Goal: Transaction & Acquisition: Purchase product/service

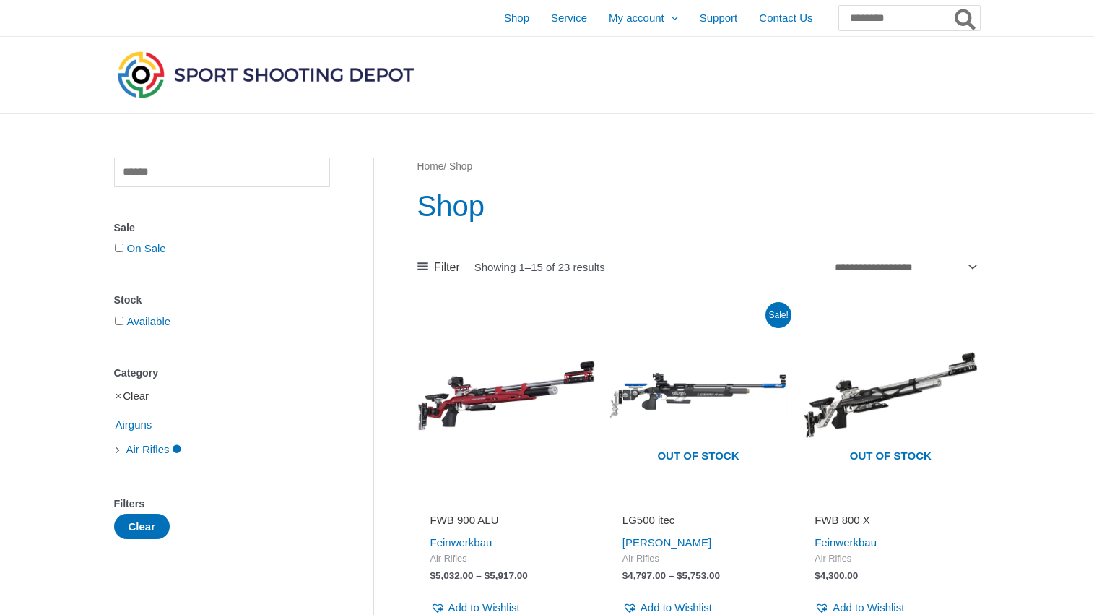
click at [141, 394] on link "Clear" at bounding box center [136, 395] width 26 height 12
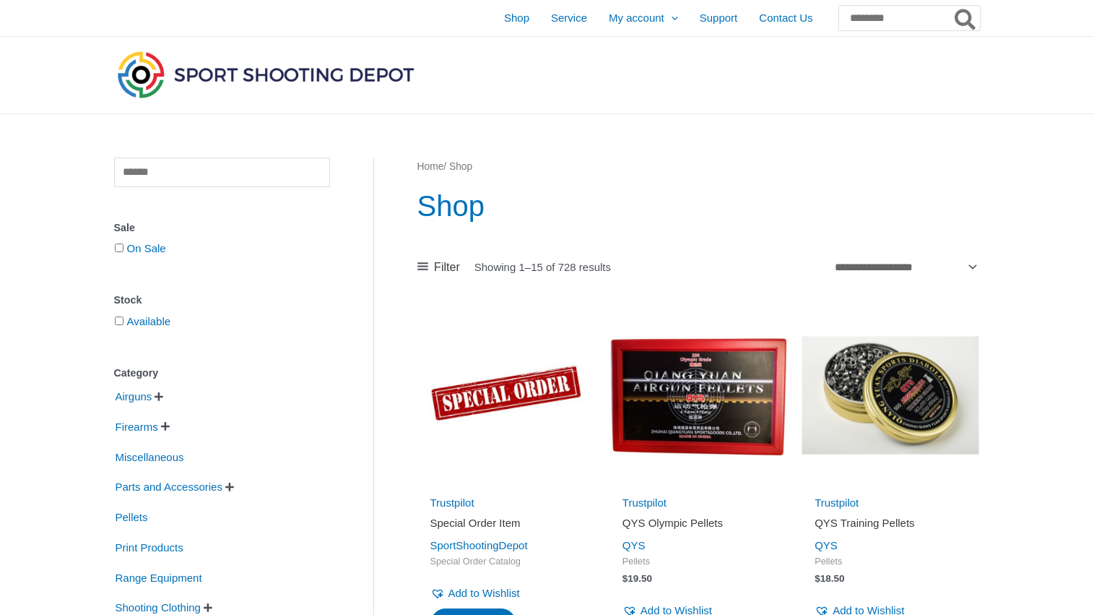
click at [163, 397] on span "" at bounding box center [159, 397] width 9 height 10
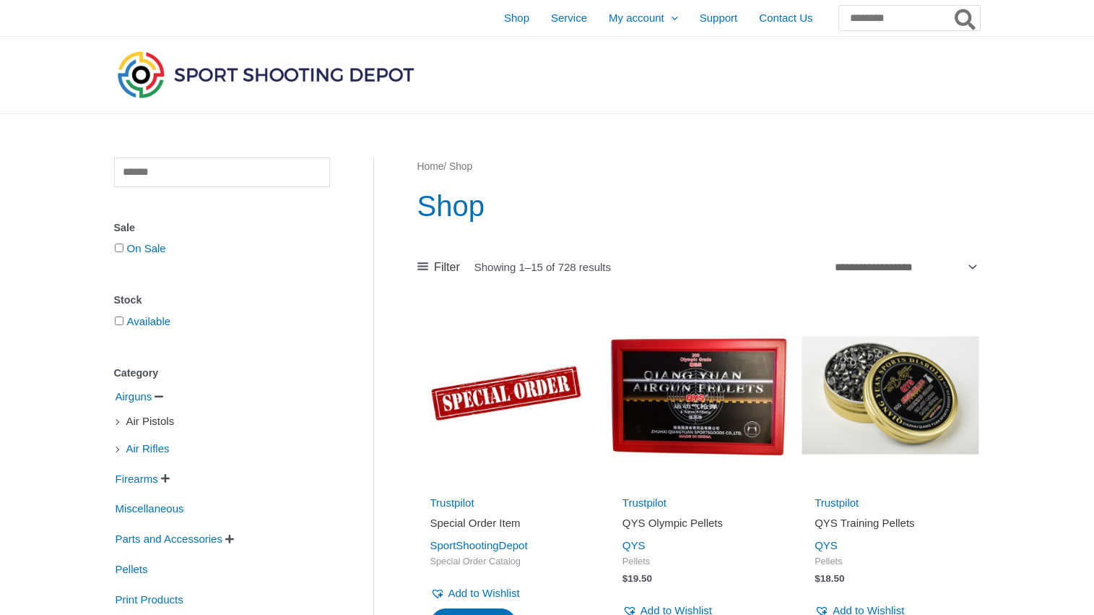
click at [164, 425] on span "Air Pistols" at bounding box center [150, 421] width 51 height 25
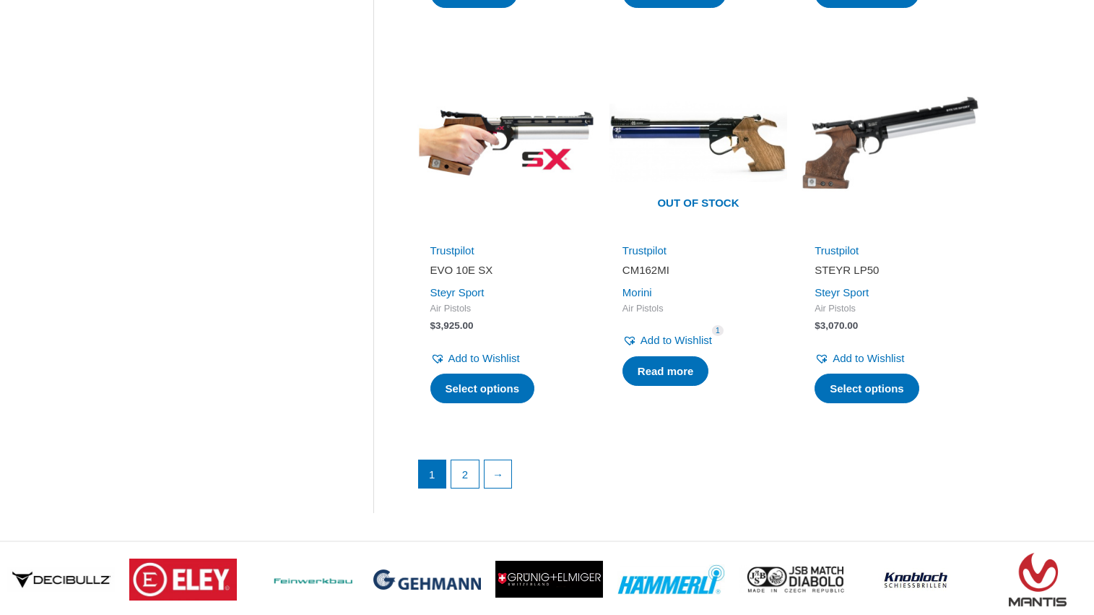
scroll to position [1945, 0]
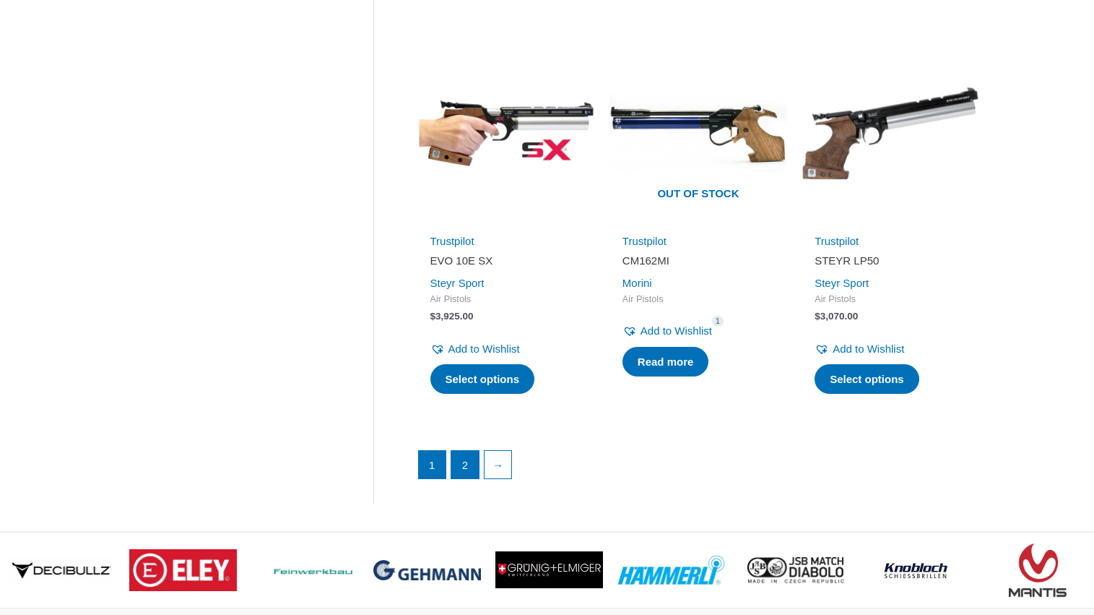
click at [463, 451] on link "2" at bounding box center [464, 464] width 27 height 27
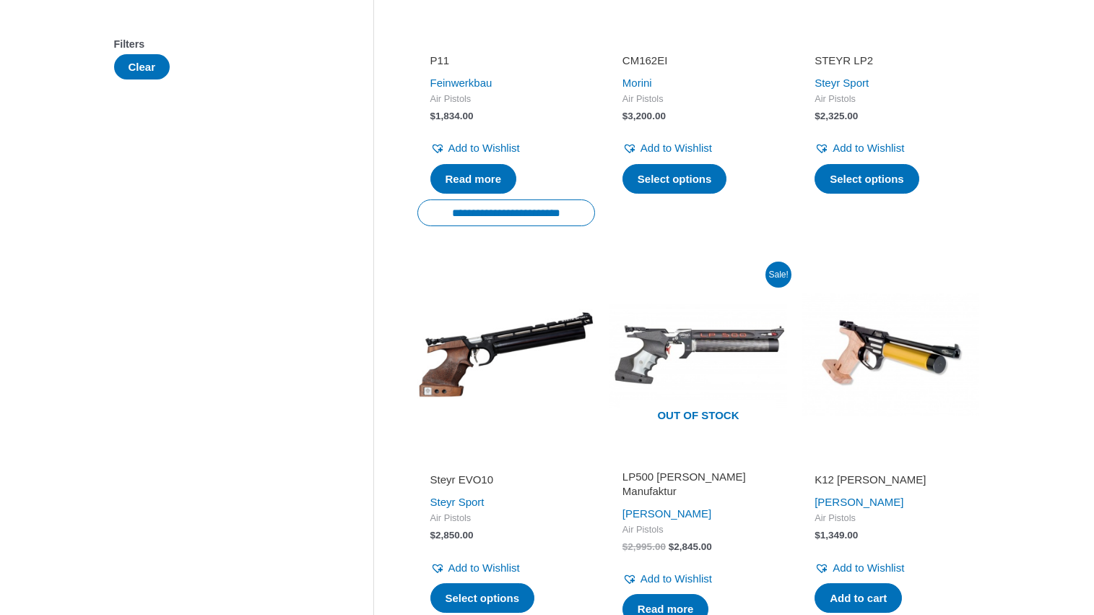
scroll to position [453, 0]
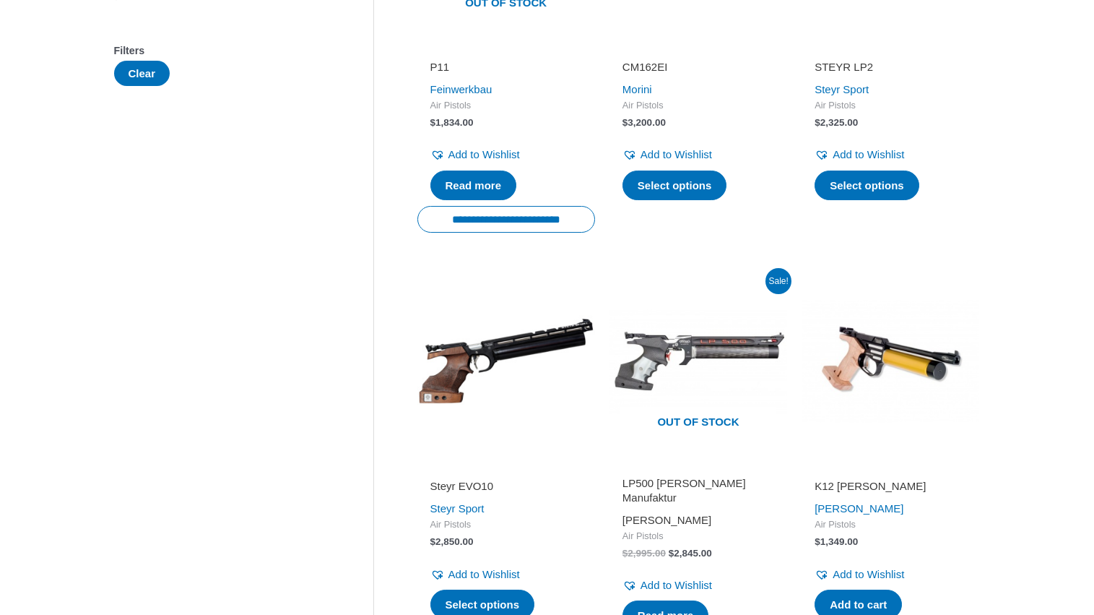
click at [647, 514] on link "[PERSON_NAME]" at bounding box center [667, 520] width 89 height 12
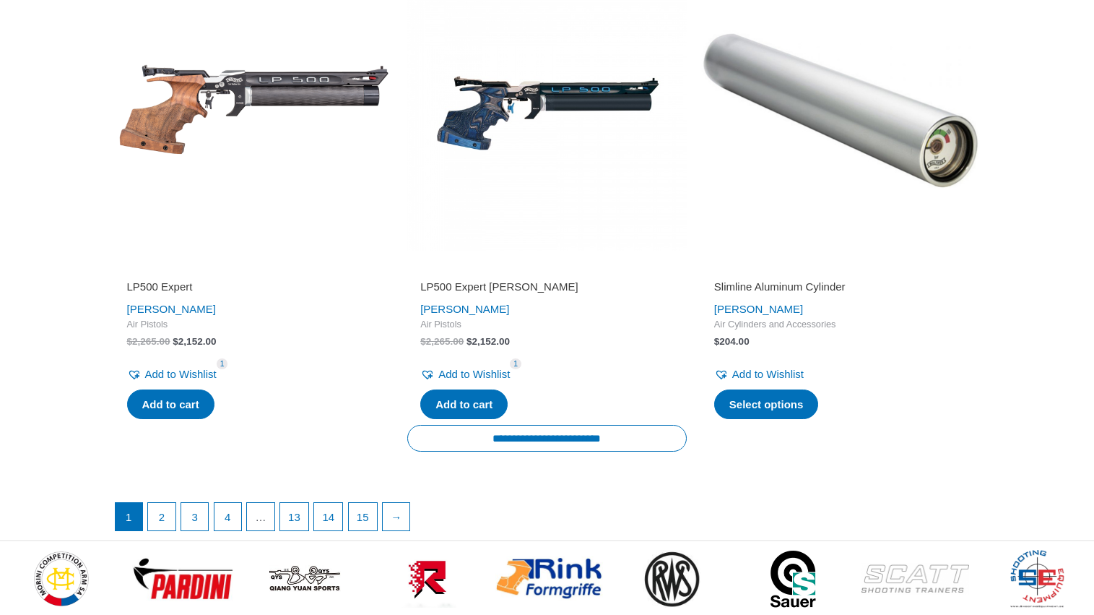
scroll to position [3146, 0]
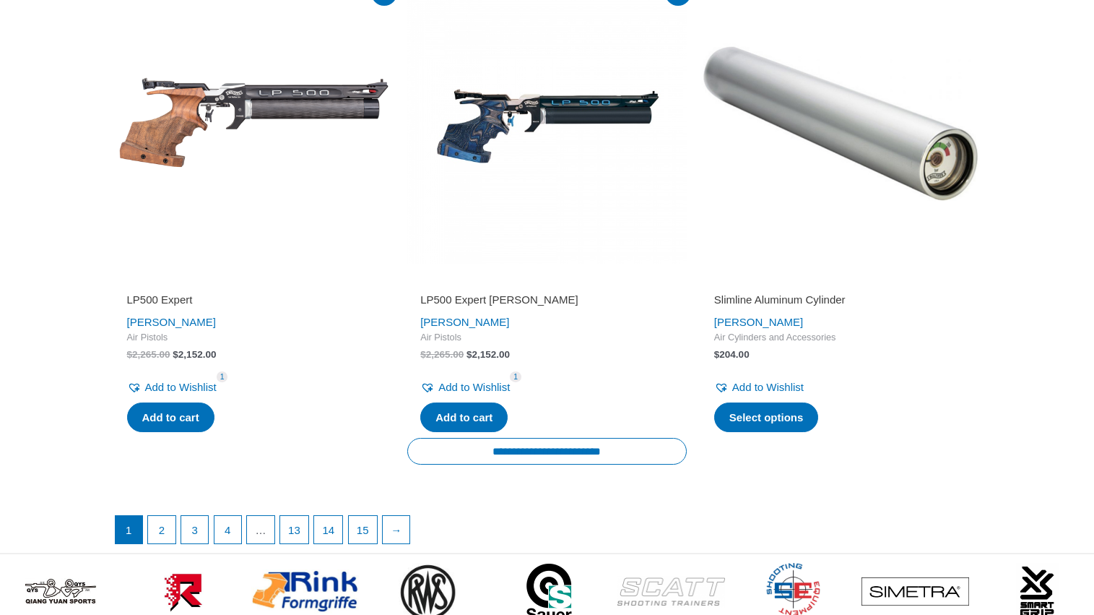
click at [254, 142] on img at bounding box center [254, 124] width 280 height 280
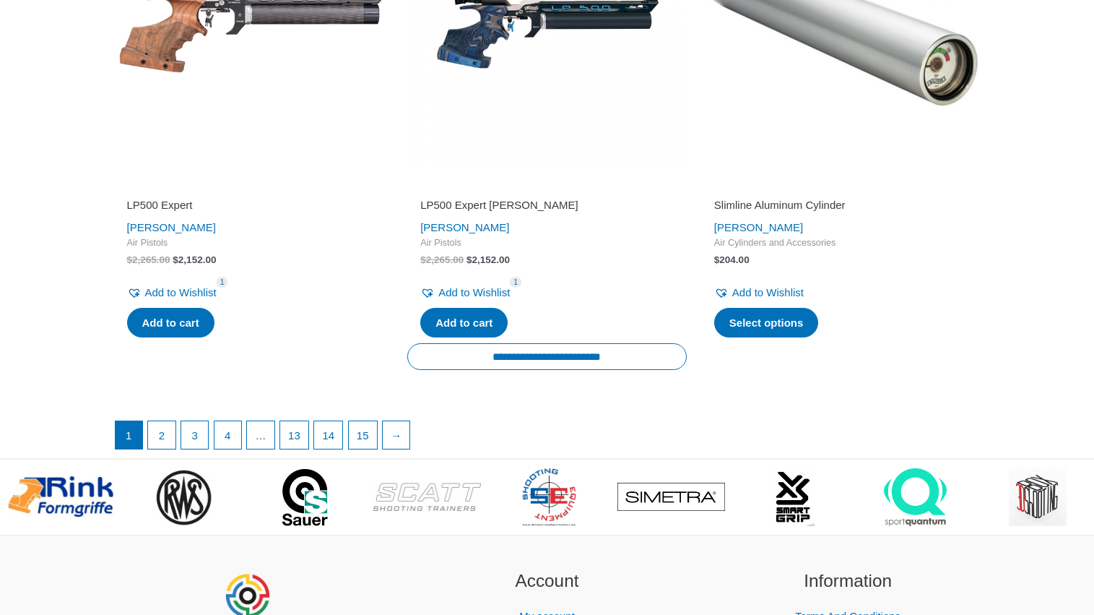
scroll to position [3258, 0]
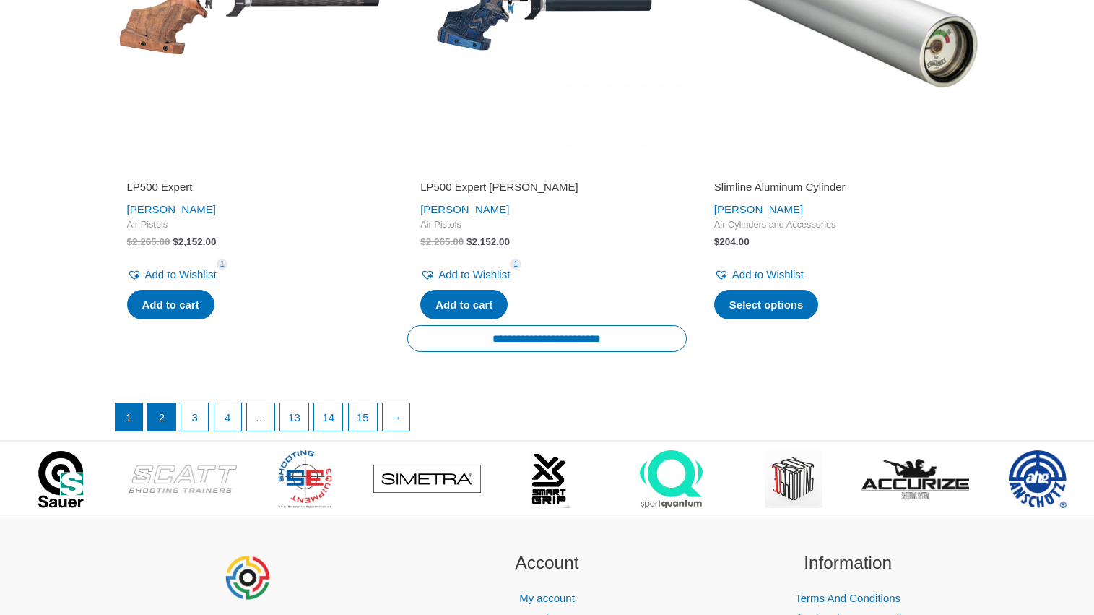
click at [156, 431] on link "2" at bounding box center [161, 416] width 27 height 27
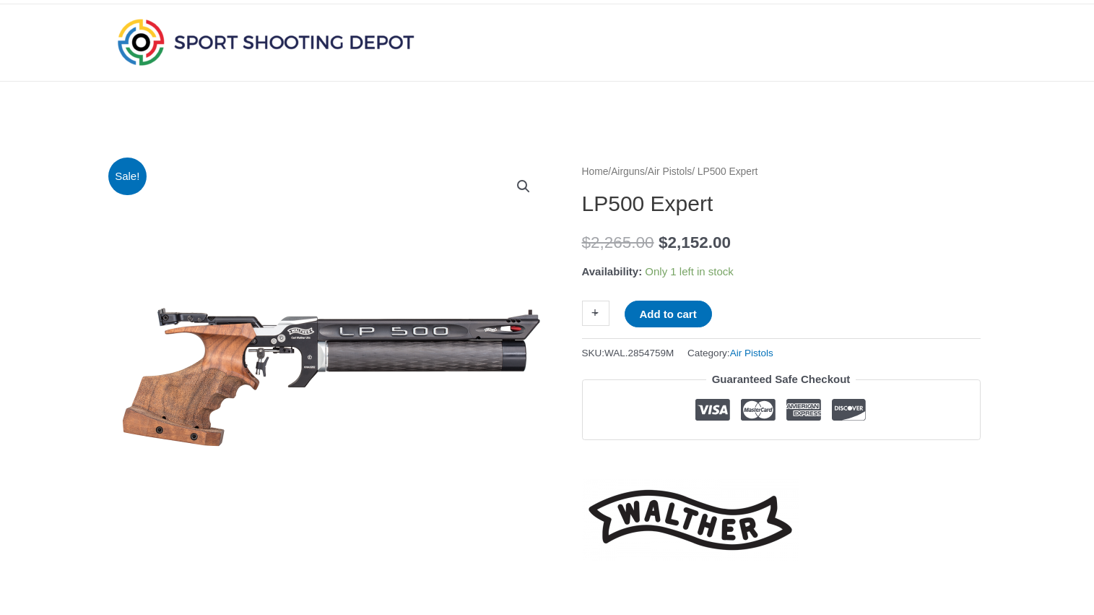
scroll to position [16, 0]
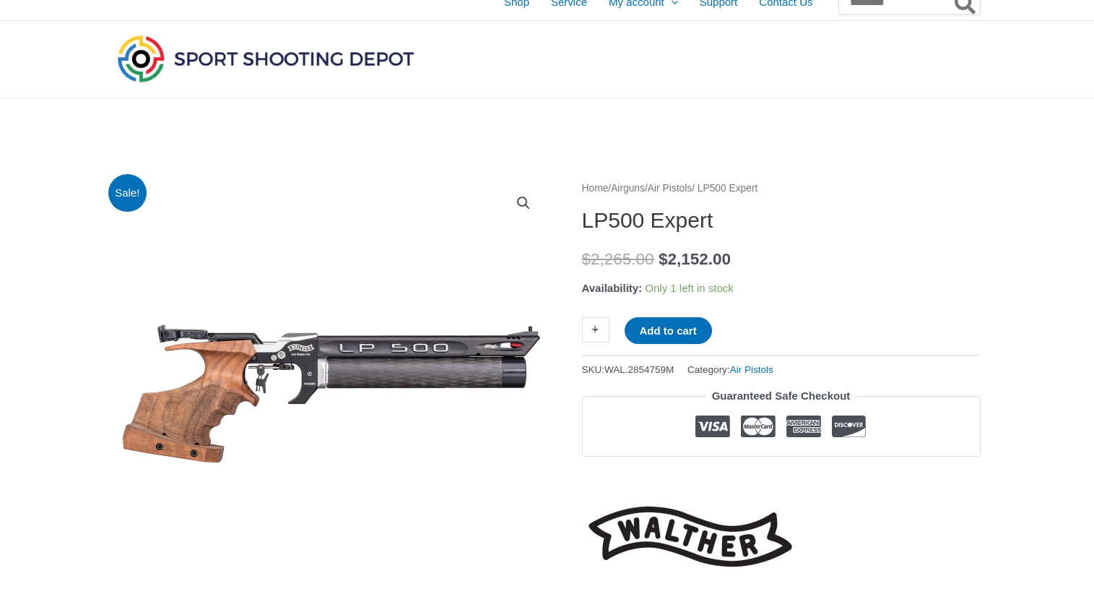
click at [597, 324] on link "+" at bounding box center [595, 329] width 27 height 25
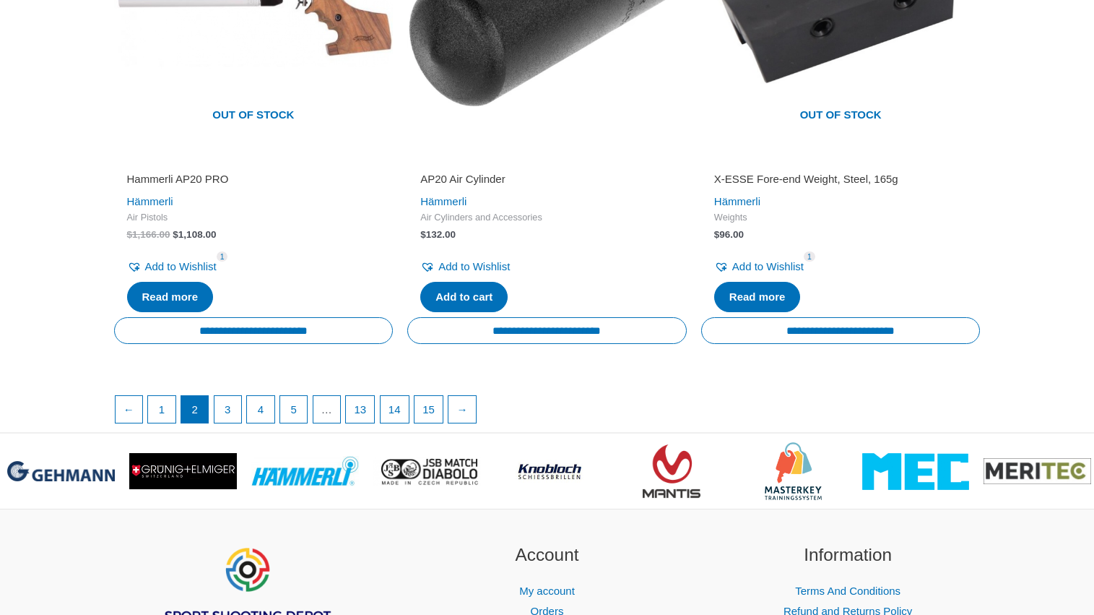
scroll to position [2543, 0]
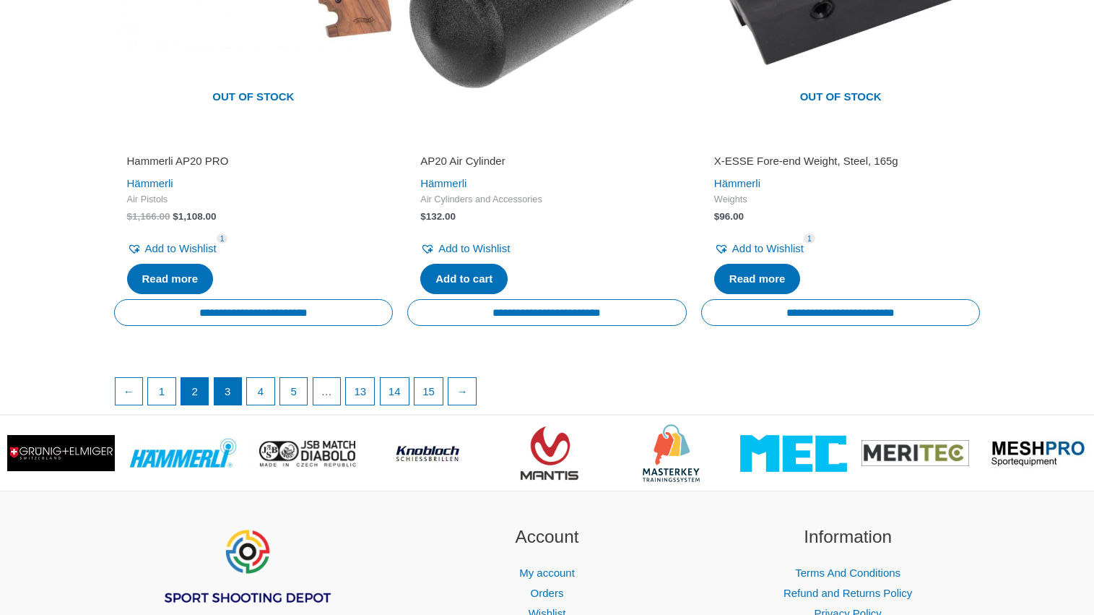
click at [235, 385] on link "3" at bounding box center [228, 391] width 27 height 27
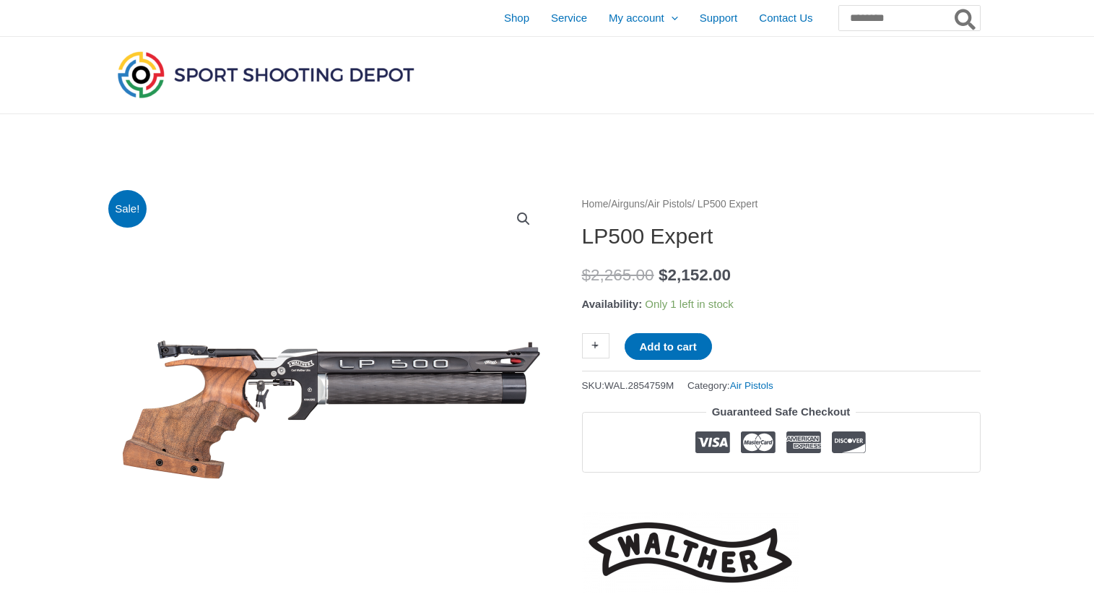
click at [597, 344] on link "+" at bounding box center [595, 345] width 27 height 25
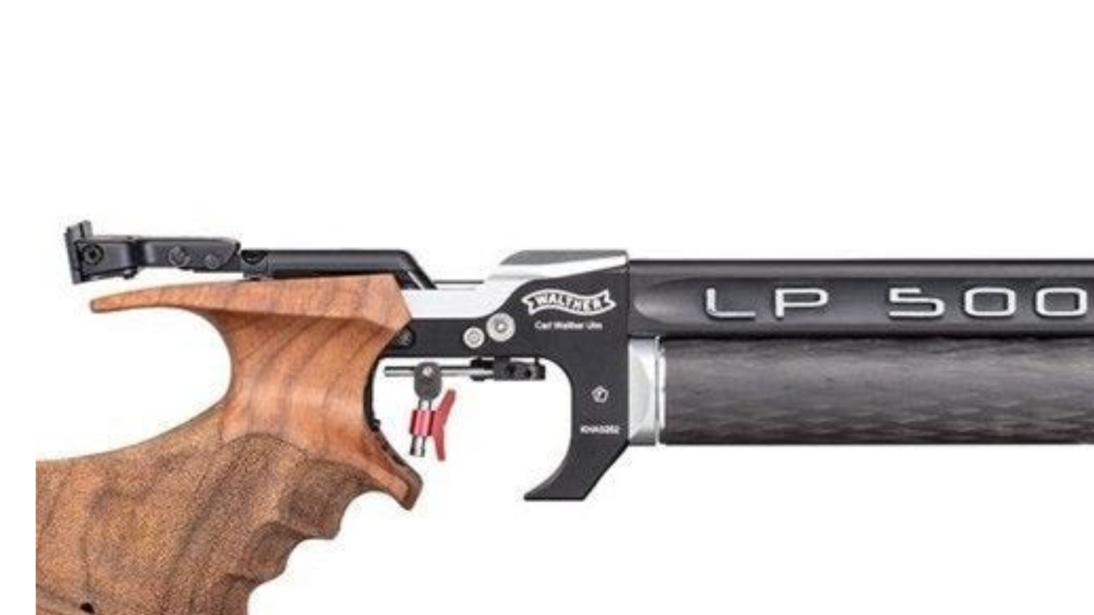
click at [209, 215] on img at bounding box center [334, 395] width 506 height 361
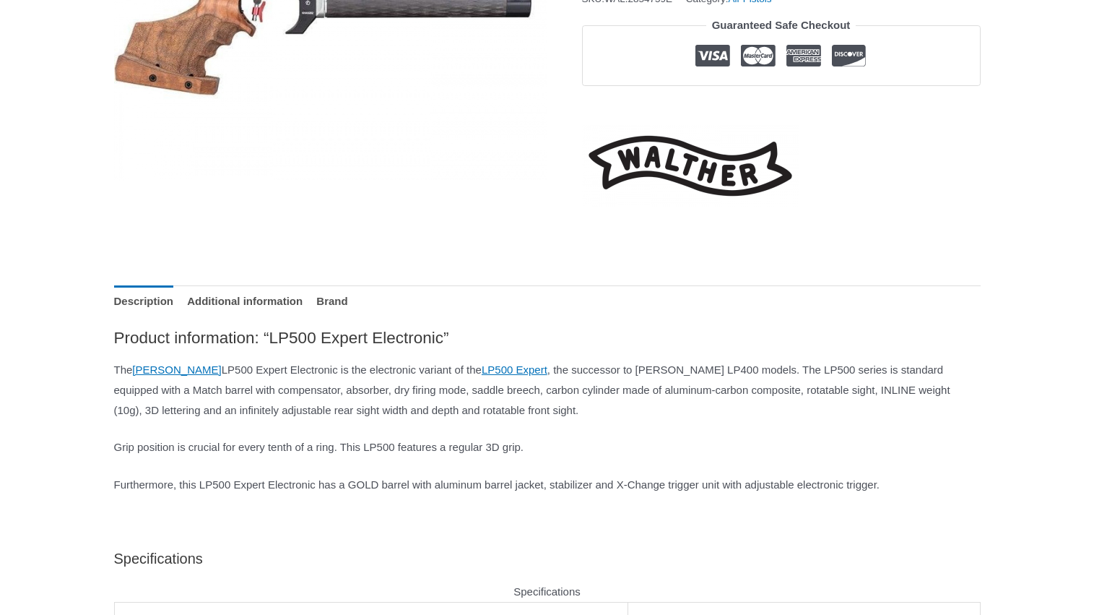
scroll to position [387, 0]
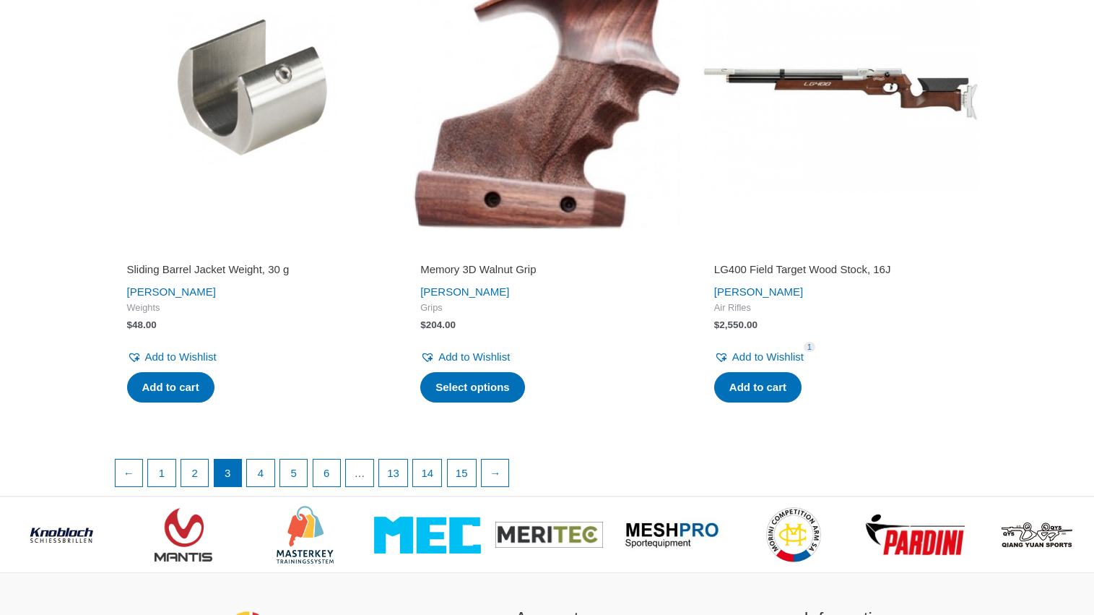
scroll to position [2456, 0]
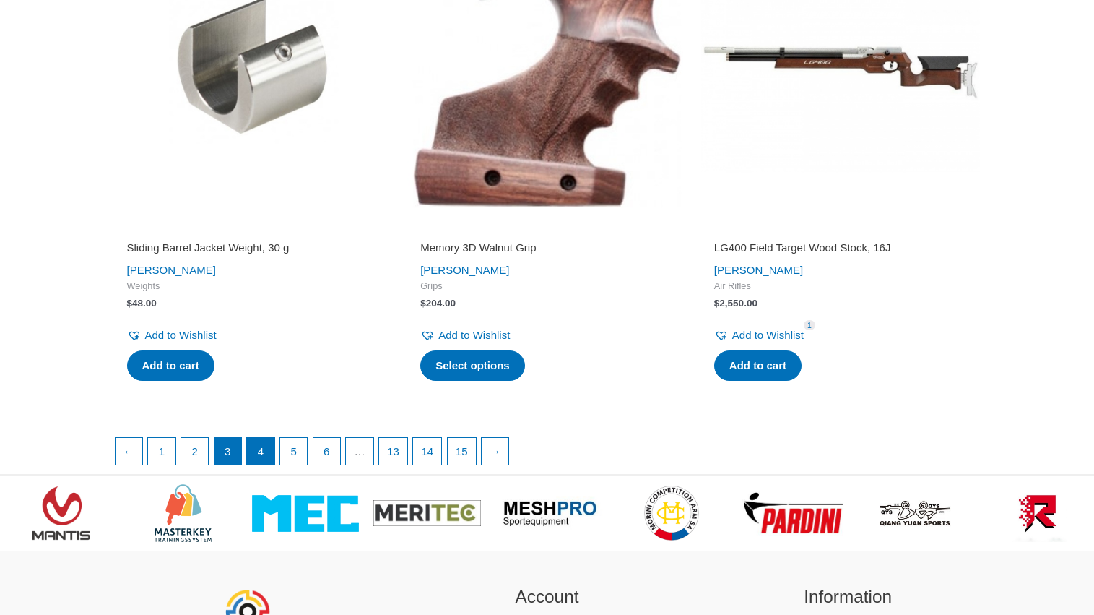
click at [269, 445] on link "4" at bounding box center [260, 451] width 27 height 27
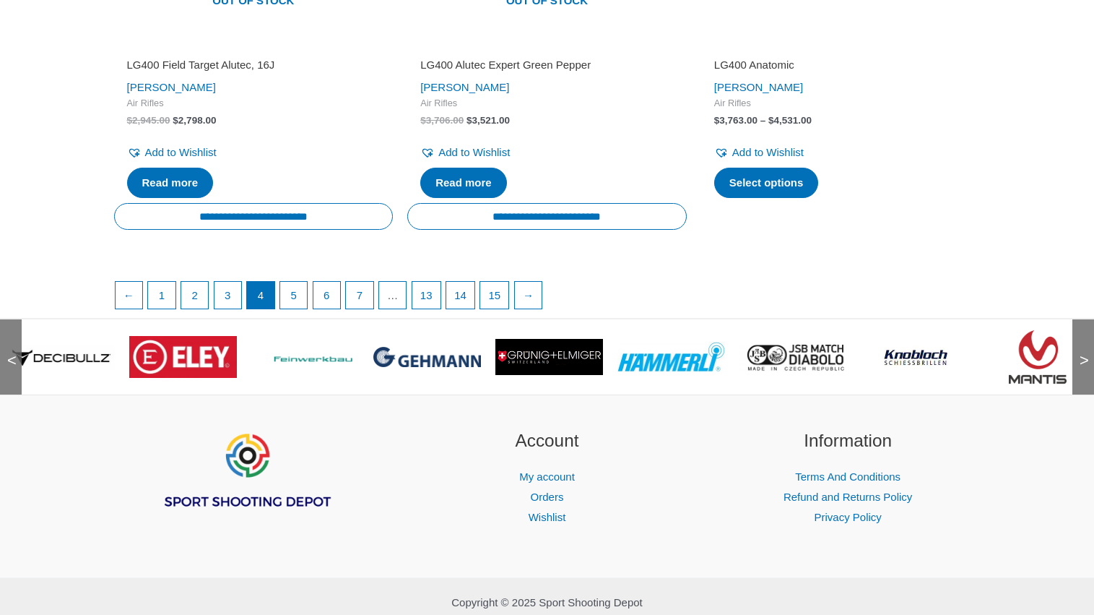
scroll to position [2642, 0]
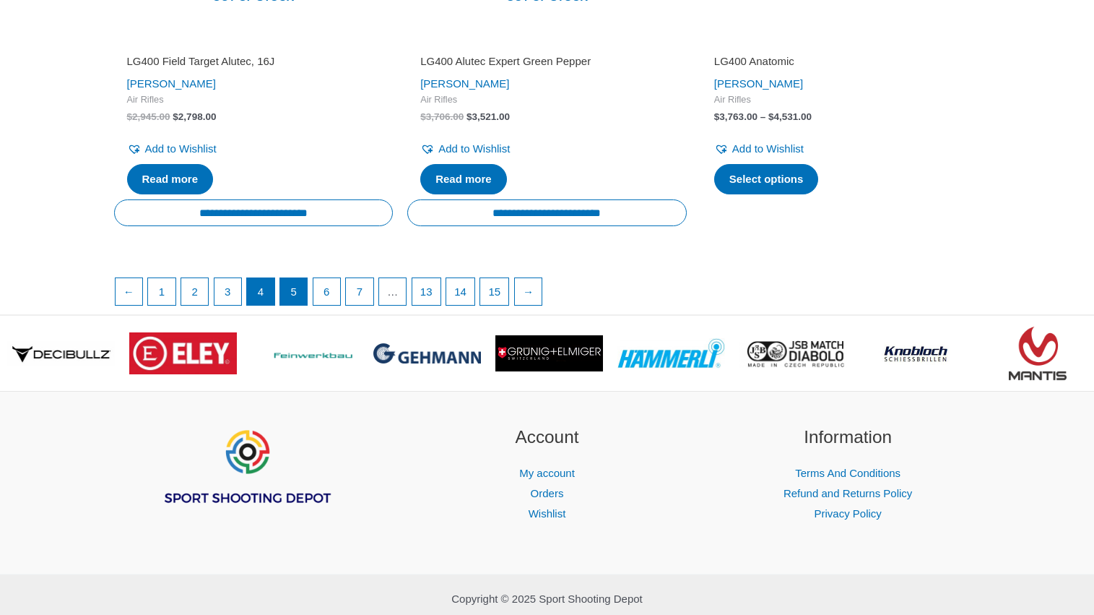
click at [303, 278] on link "5" at bounding box center [293, 291] width 27 height 27
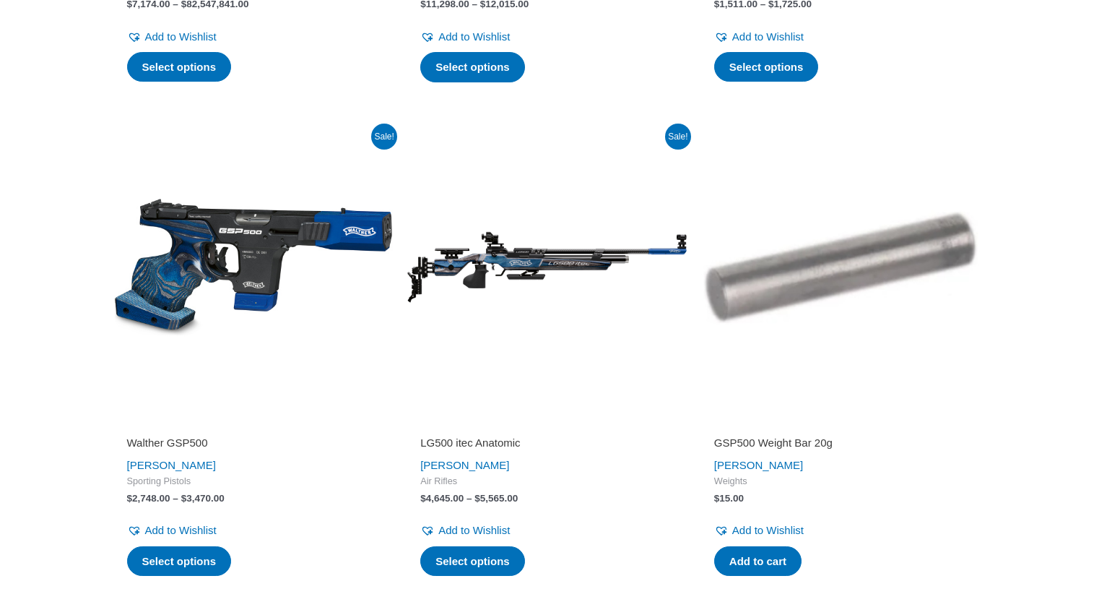
scroll to position [683, 0]
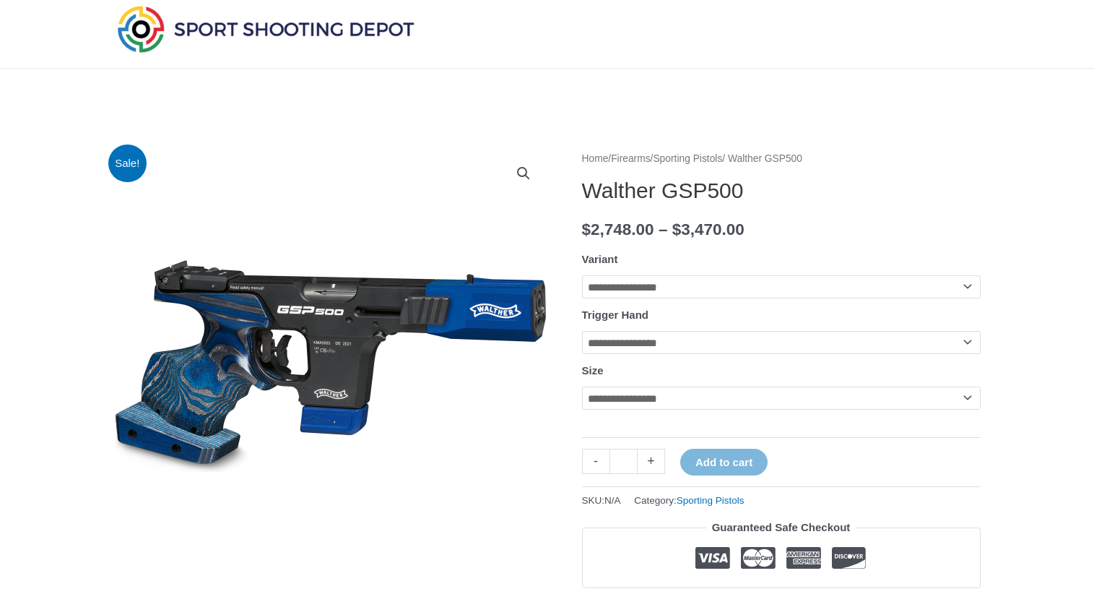
scroll to position [47, 0]
